Goal: Information Seeking & Learning: Understand process/instructions

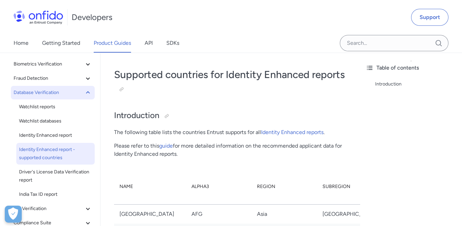
scroll to position [24, 0]
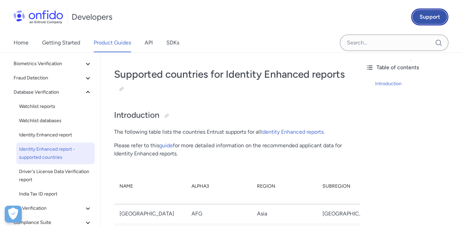
click at [426, 15] on link "Support" at bounding box center [429, 16] width 37 height 17
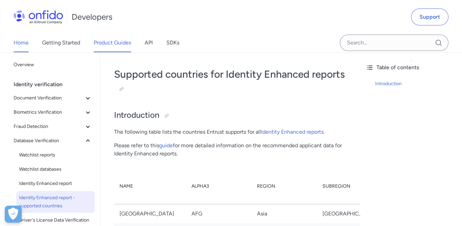
click at [27, 40] on link "Home" at bounding box center [21, 42] width 15 height 19
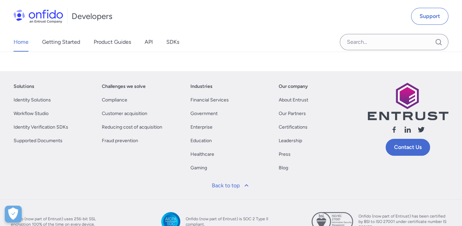
scroll to position [417, 0]
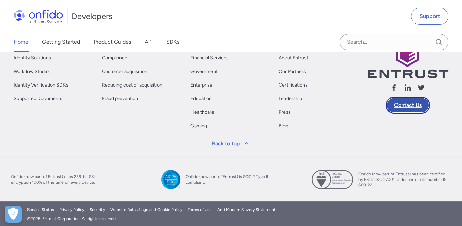
click at [405, 103] on link "Contact Us" at bounding box center [408, 105] width 45 height 17
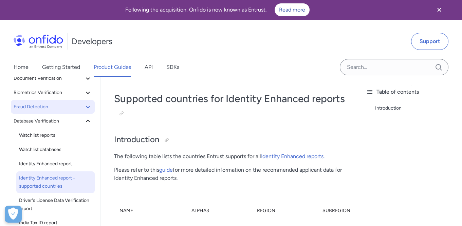
scroll to position [50, 0]
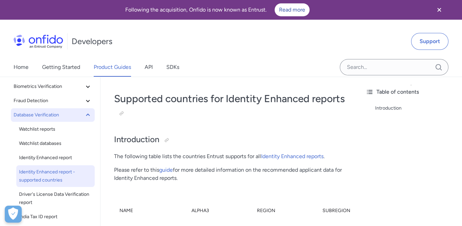
click at [72, 117] on span "Database Verification" at bounding box center [49, 115] width 70 height 8
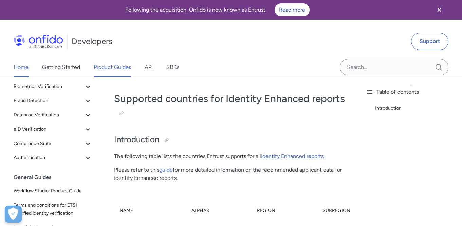
click at [13, 69] on div "Home Getting Started Product Guides API SDKs" at bounding box center [103, 67] width 207 height 19
click at [19, 67] on link "Home" at bounding box center [21, 67] width 15 height 19
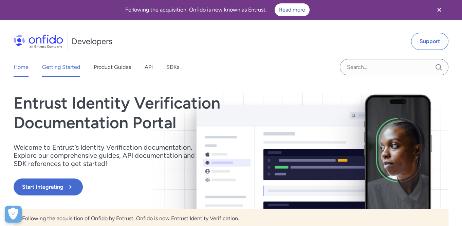
click at [55, 68] on link "Getting Started" at bounding box center [61, 67] width 38 height 19
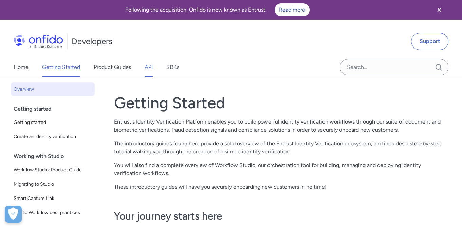
click at [153, 69] on link "API" at bounding box center [149, 67] width 8 height 19
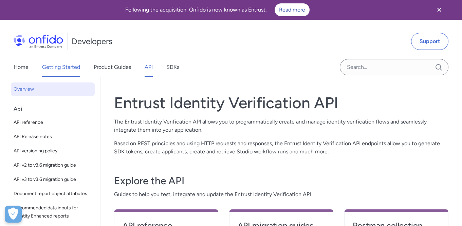
click at [65, 70] on link "Getting Started" at bounding box center [61, 67] width 38 height 19
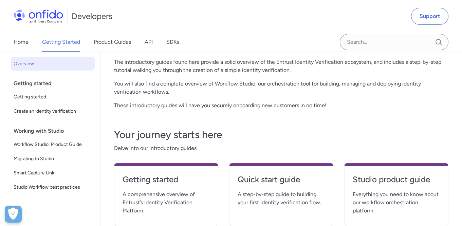
scroll to position [78, 0]
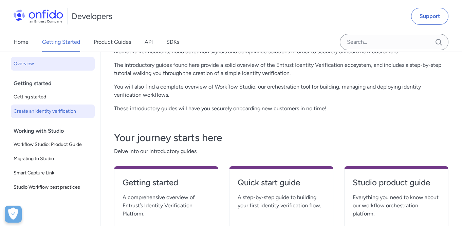
click at [54, 114] on span "Create an identity verification" at bounding box center [53, 111] width 78 height 8
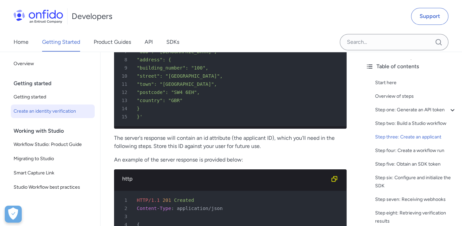
scroll to position [1351, 0]
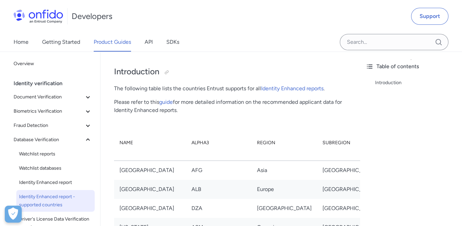
scroll to position [204, 0]
